Goal: Navigation & Orientation: Find specific page/section

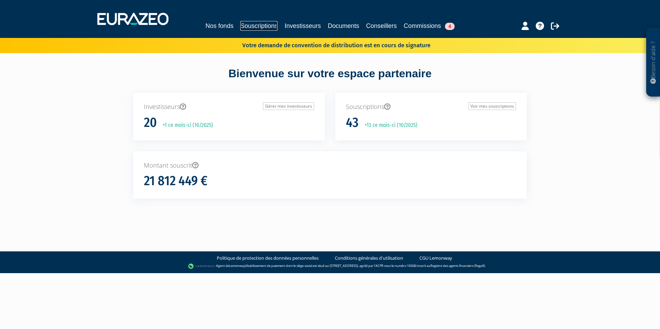
click at [243, 28] on link "Souscriptions" at bounding box center [258, 26] width 37 height 10
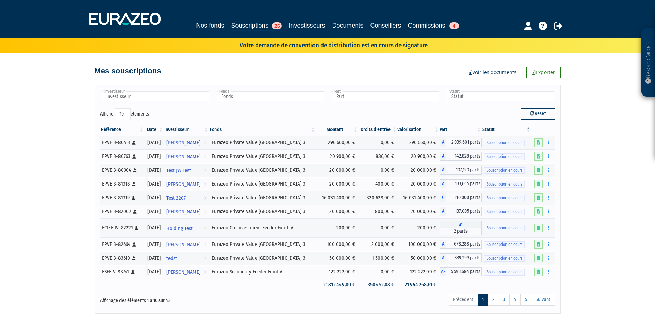
click at [204, 21] on link "Nos fonds" at bounding box center [210, 26] width 28 height 10
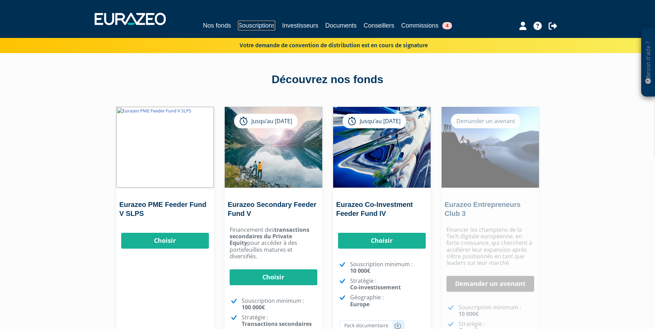
click at [246, 28] on link "Souscriptions" at bounding box center [256, 26] width 37 height 10
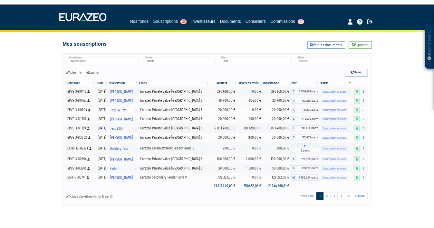
scroll to position [12, 0]
